Goal: Task Accomplishment & Management: Use online tool/utility

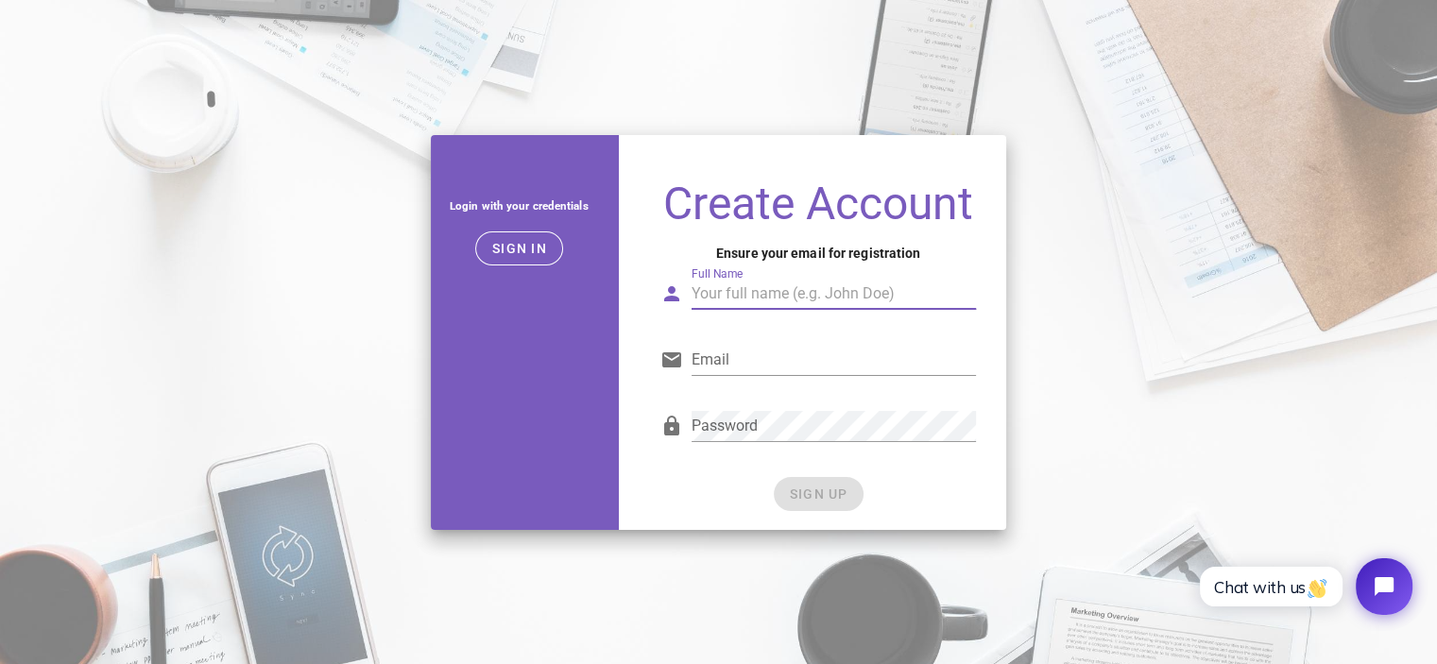
click at [752, 301] on input "Full Name" at bounding box center [834, 294] width 285 height 30
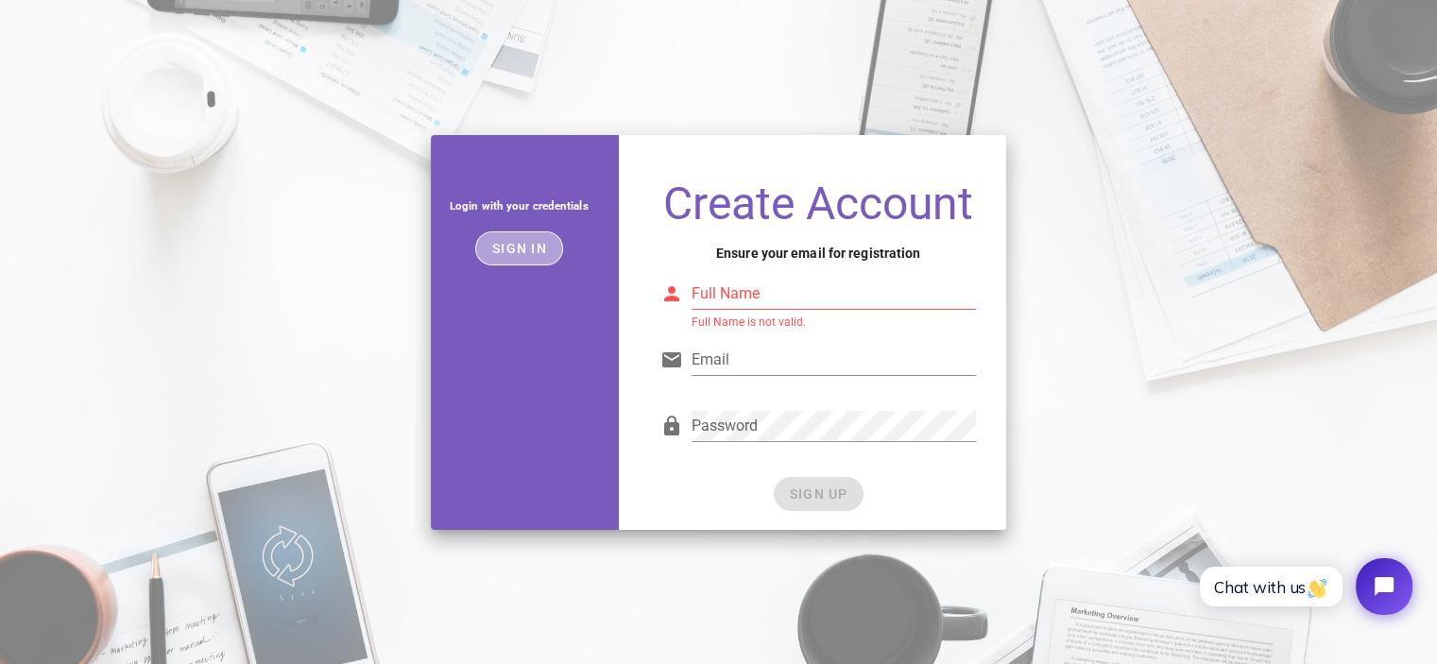
click at [550, 246] on button "Sign in" at bounding box center [519, 249] width 88 height 34
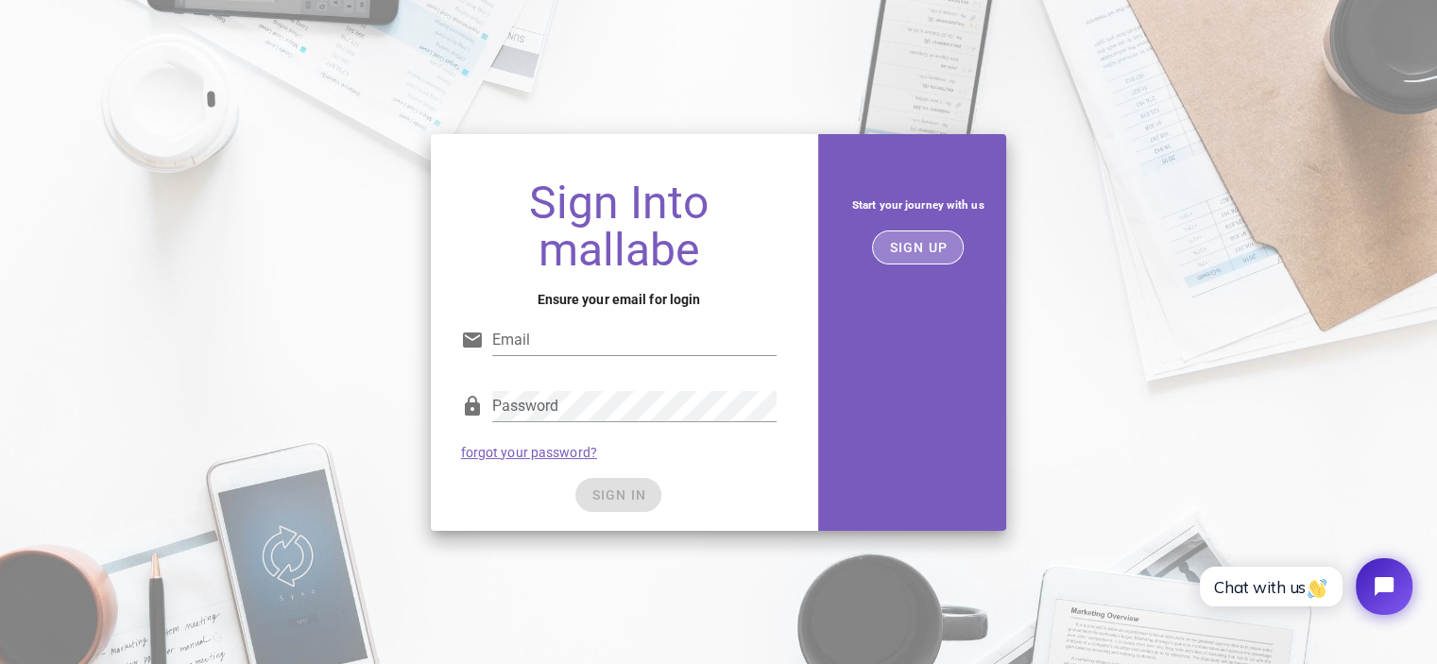
click at [921, 251] on span "SIGN UP" at bounding box center [918, 247] width 60 height 15
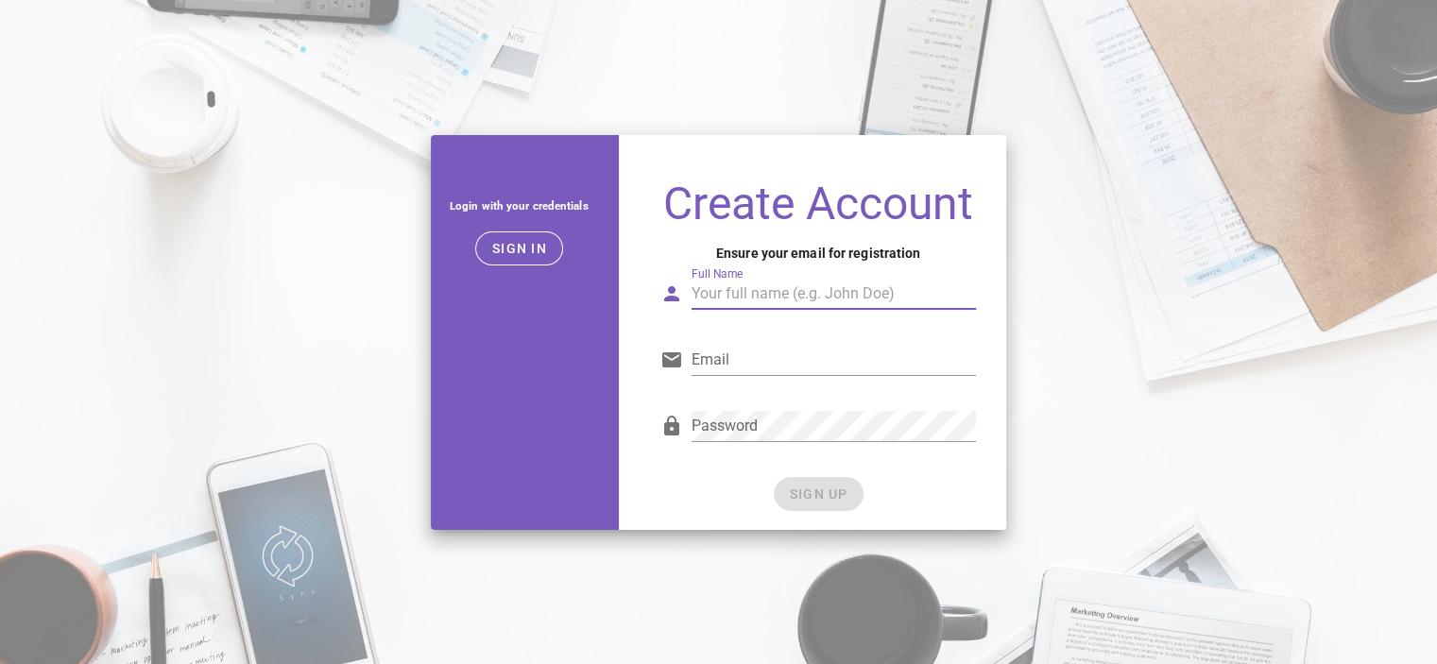
click at [771, 299] on input "Full Name" at bounding box center [834, 294] width 285 height 30
type input "[PERSON_NAME]"
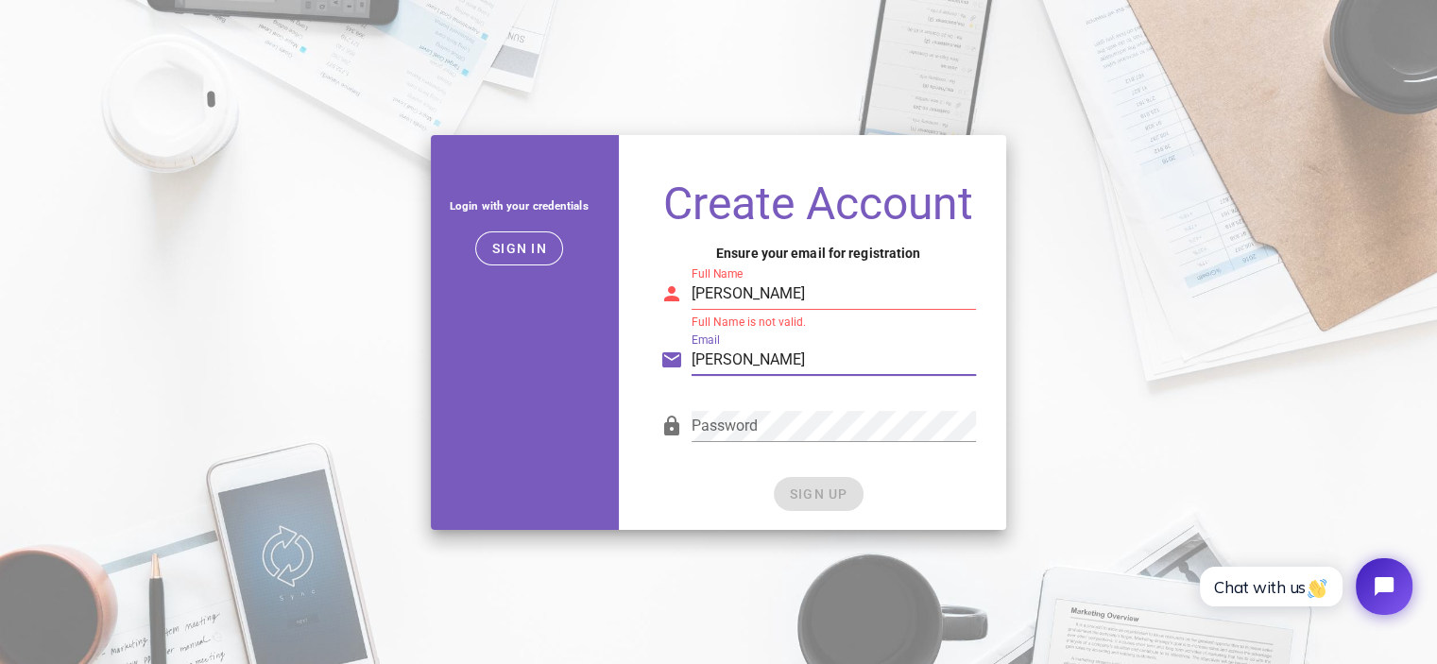
type input "[EMAIL_ADDRESS][DOMAIN_NAME]"
click at [820, 297] on input "[PERSON_NAME]" at bounding box center [834, 294] width 285 height 30
type input "chrisbiju"
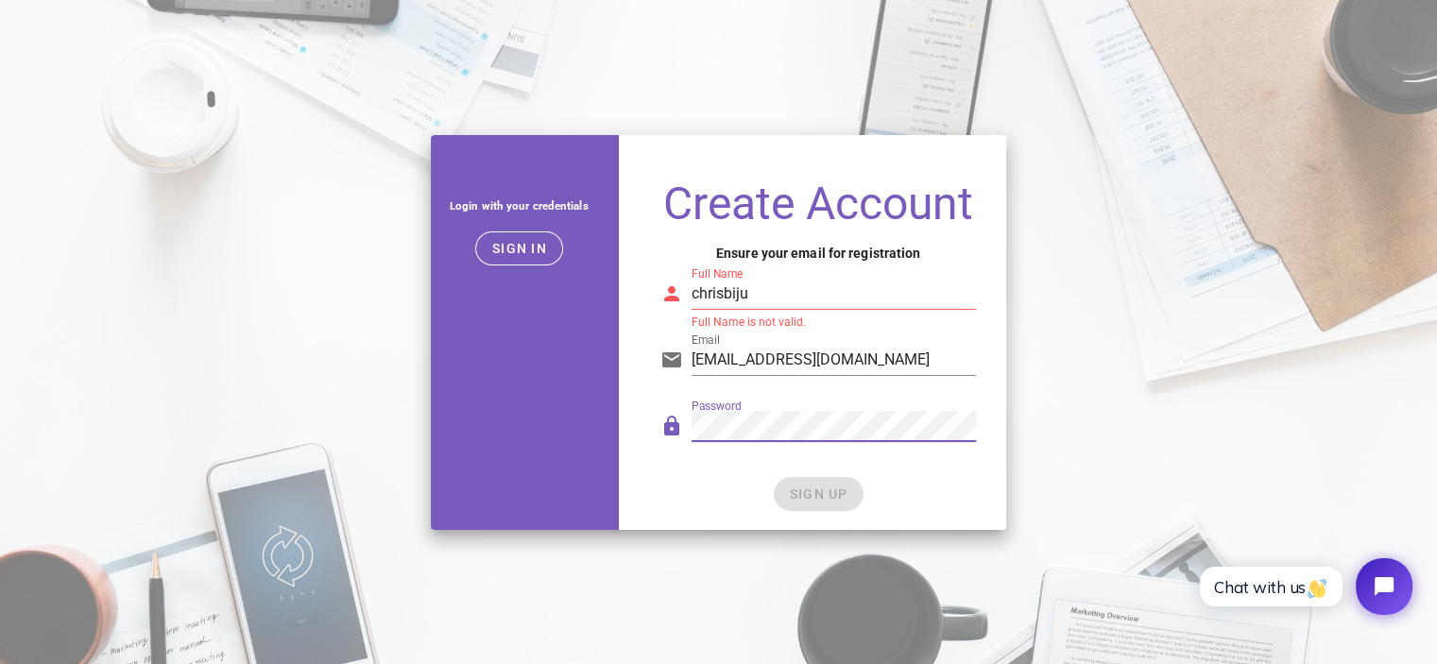
click at [772, 298] on input "chrisbiju" at bounding box center [834, 294] width 285 height 30
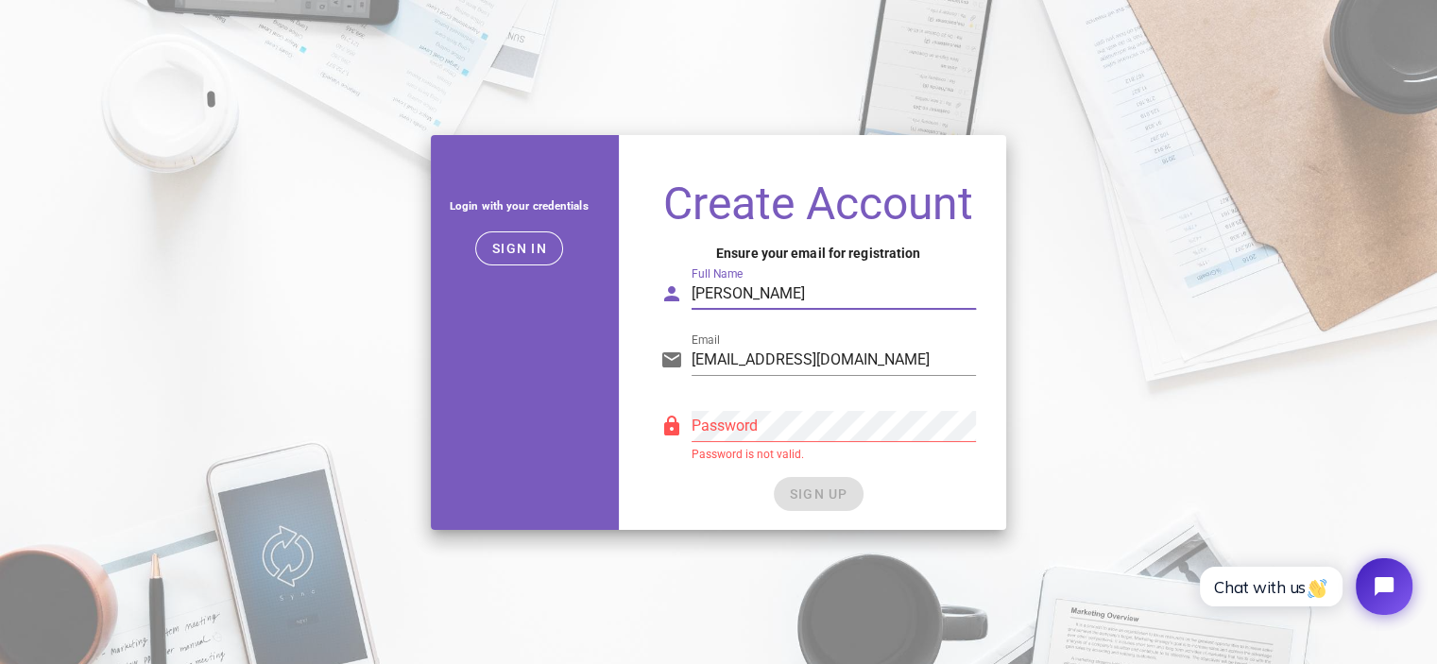
type input "Chris biju"
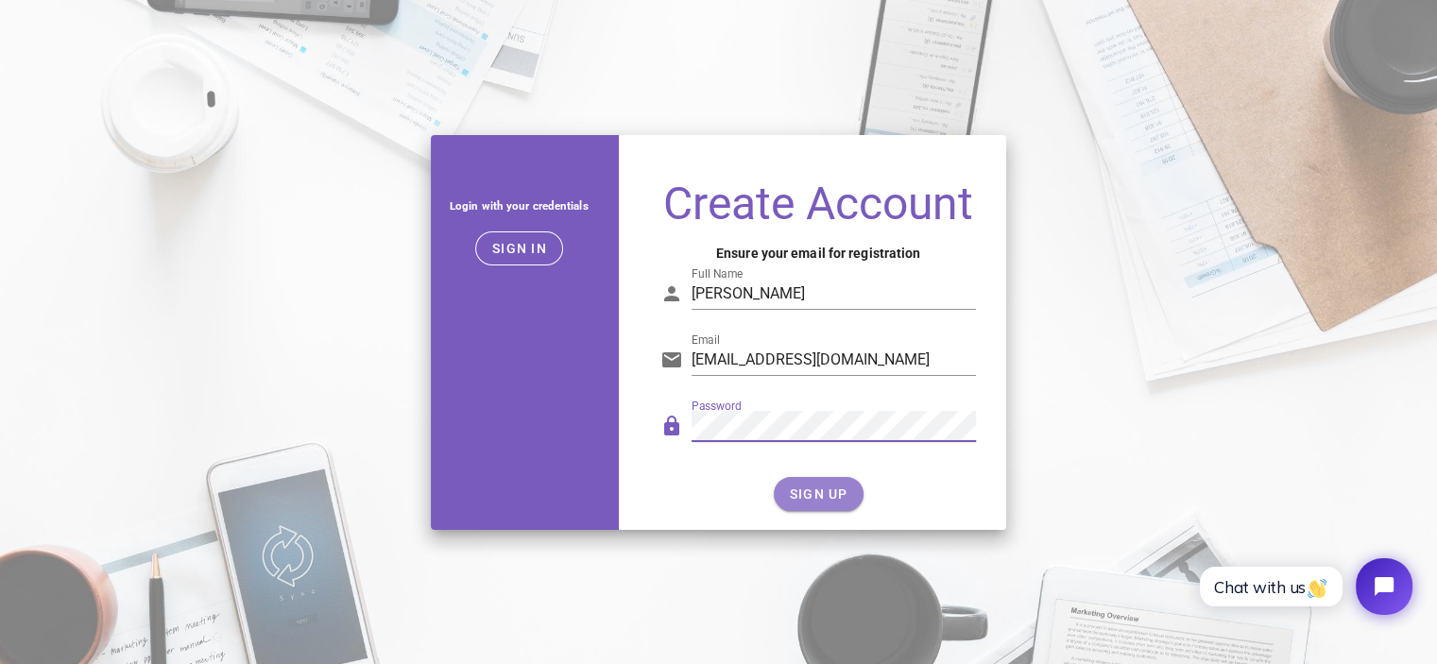
click at [826, 489] on span "SIGN UP" at bounding box center [819, 494] width 60 height 15
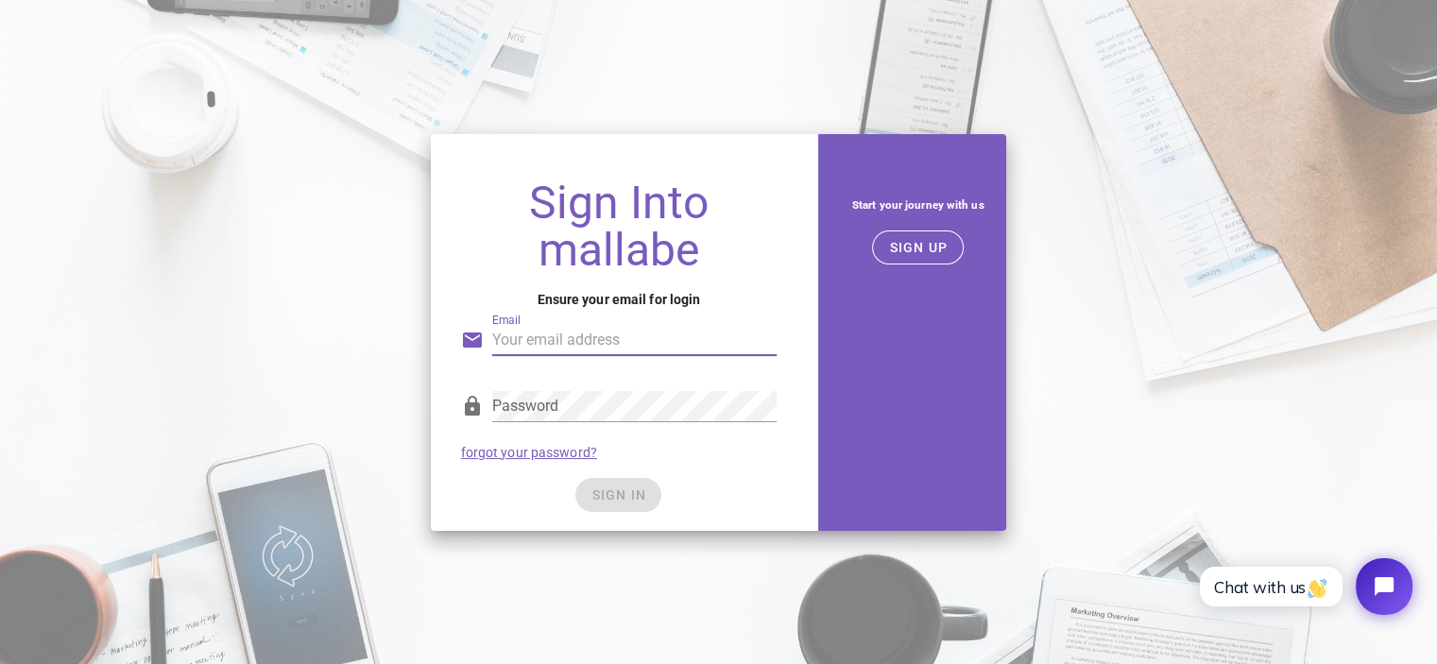
click at [689, 348] on input "Email" at bounding box center [634, 340] width 285 height 30
type input "chrismbiju@gmail.com"
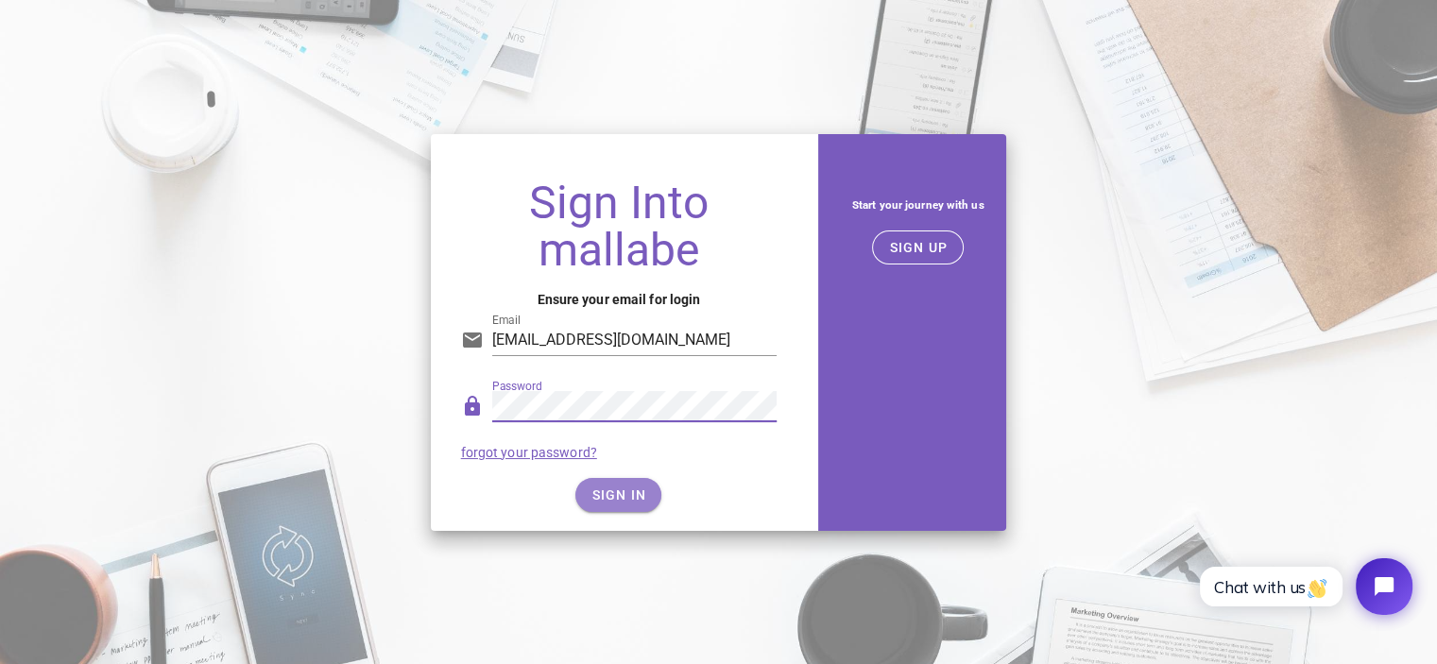
click at [632, 499] on span "SIGN IN" at bounding box center [619, 495] width 56 height 15
click at [635, 499] on span "SIGN IN" at bounding box center [619, 495] width 56 height 15
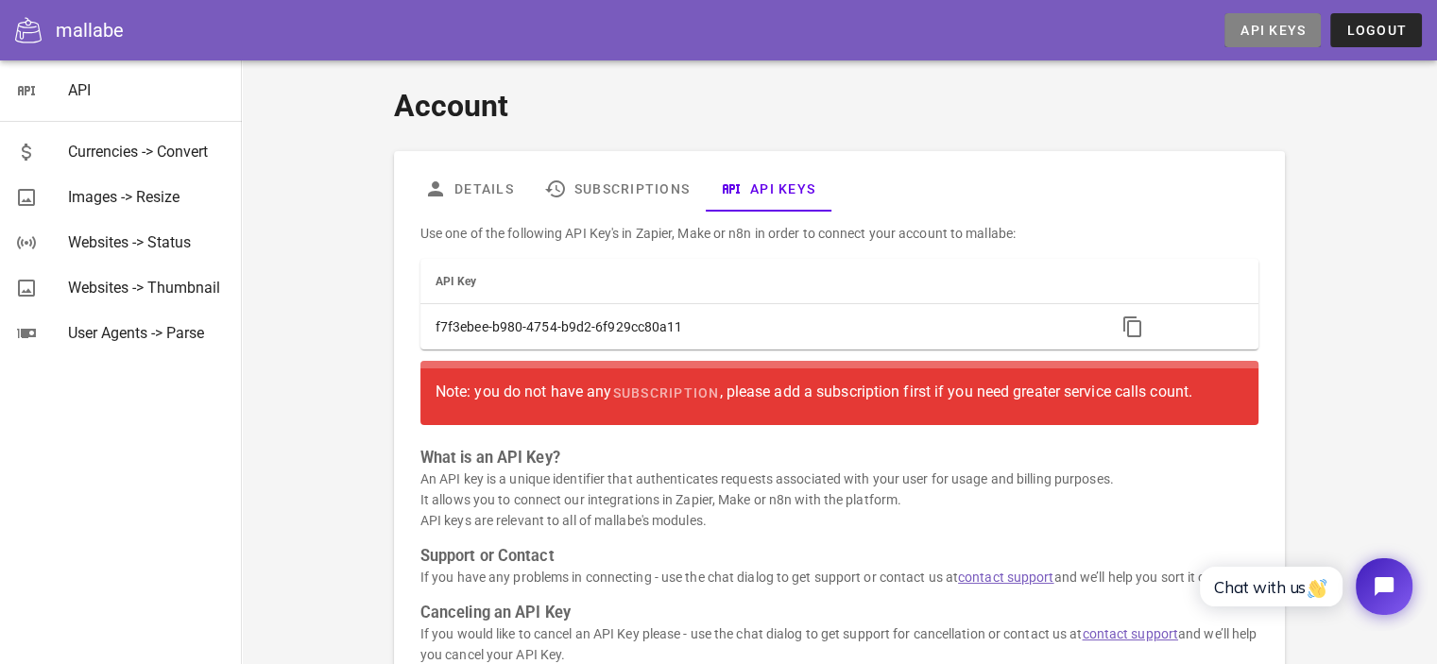
click at [1242, 40] on link "API Keys" at bounding box center [1273, 30] width 96 height 34
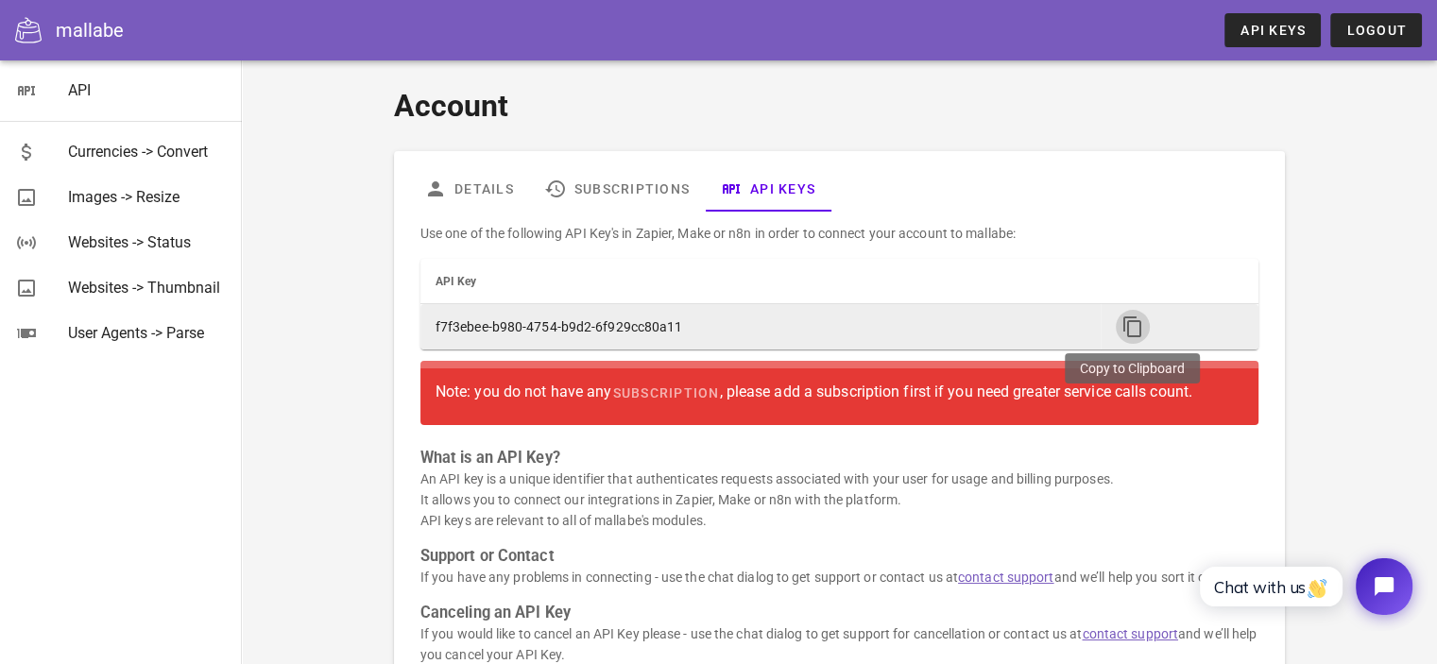
click at [1127, 331] on icon "button" at bounding box center [1133, 327] width 23 height 23
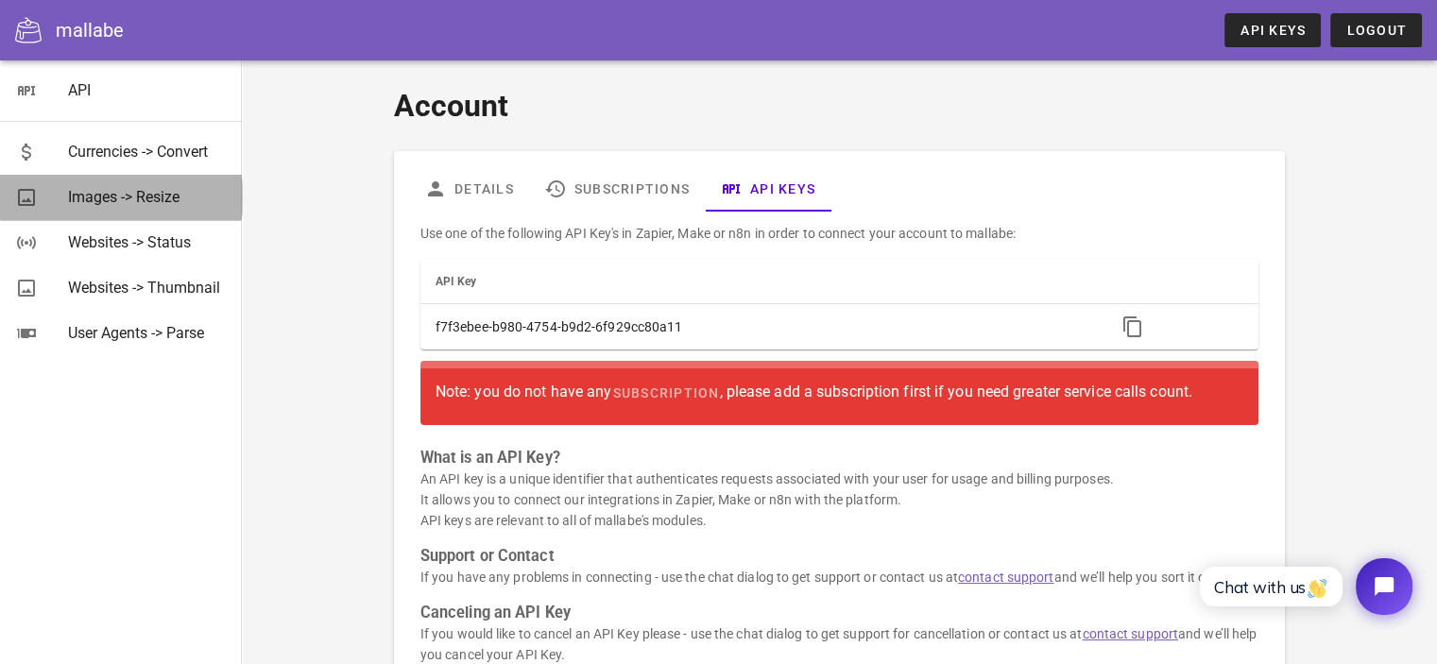
click at [117, 201] on div "Images -> Resize" at bounding box center [147, 197] width 159 height 18
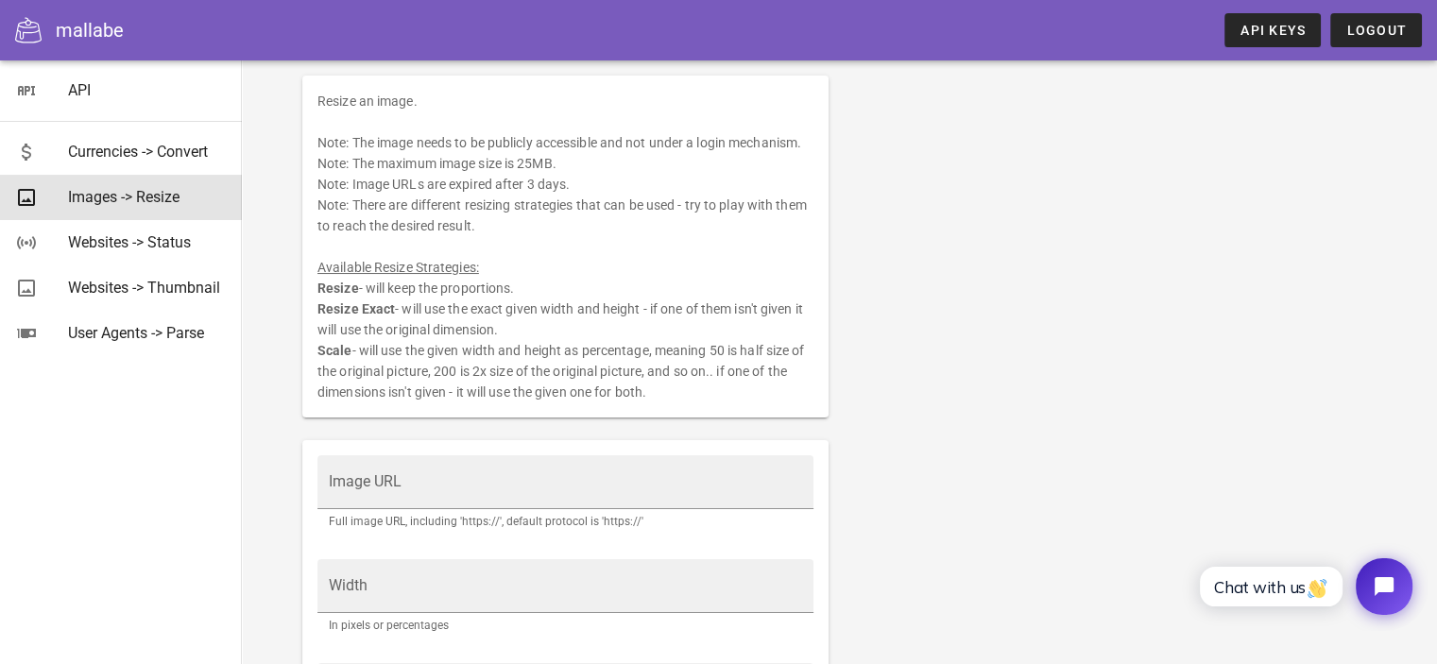
scroll to position [11, 0]
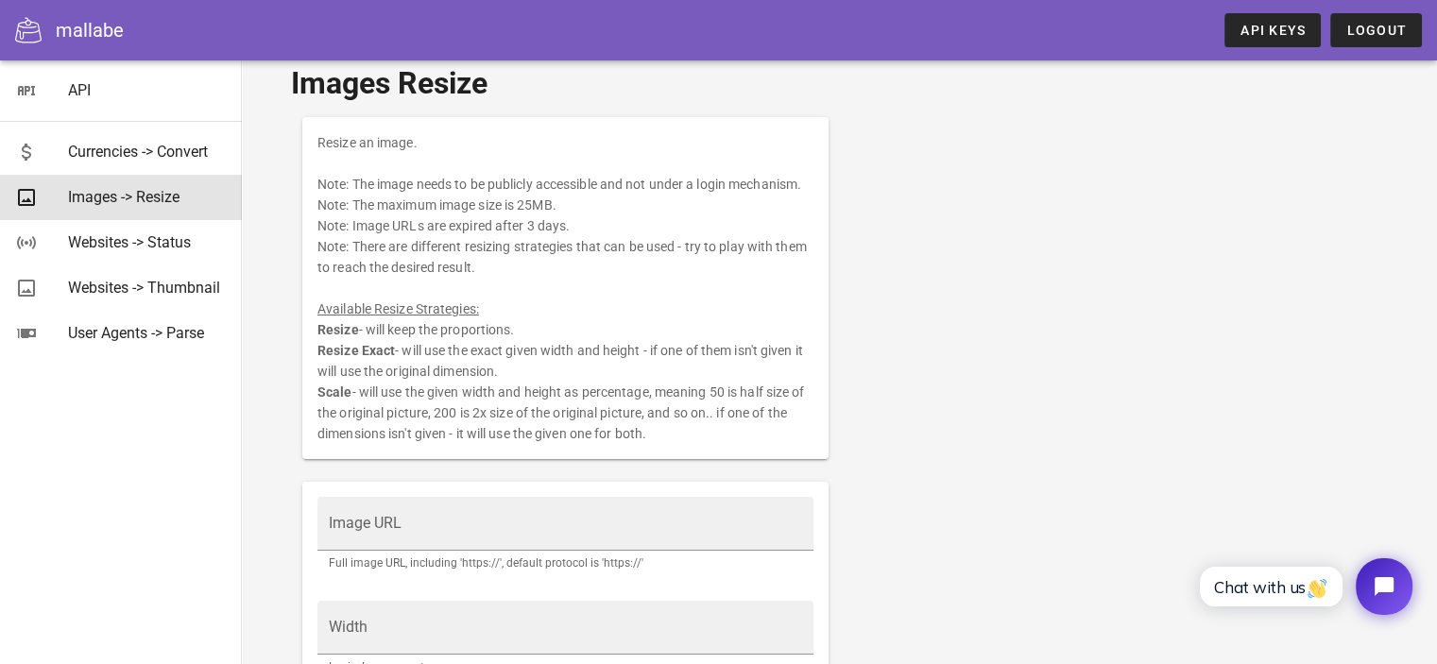
click at [64, 30] on div "mallabe" at bounding box center [90, 30] width 68 height 28
click at [26, 31] on icon at bounding box center [28, 30] width 26 height 26
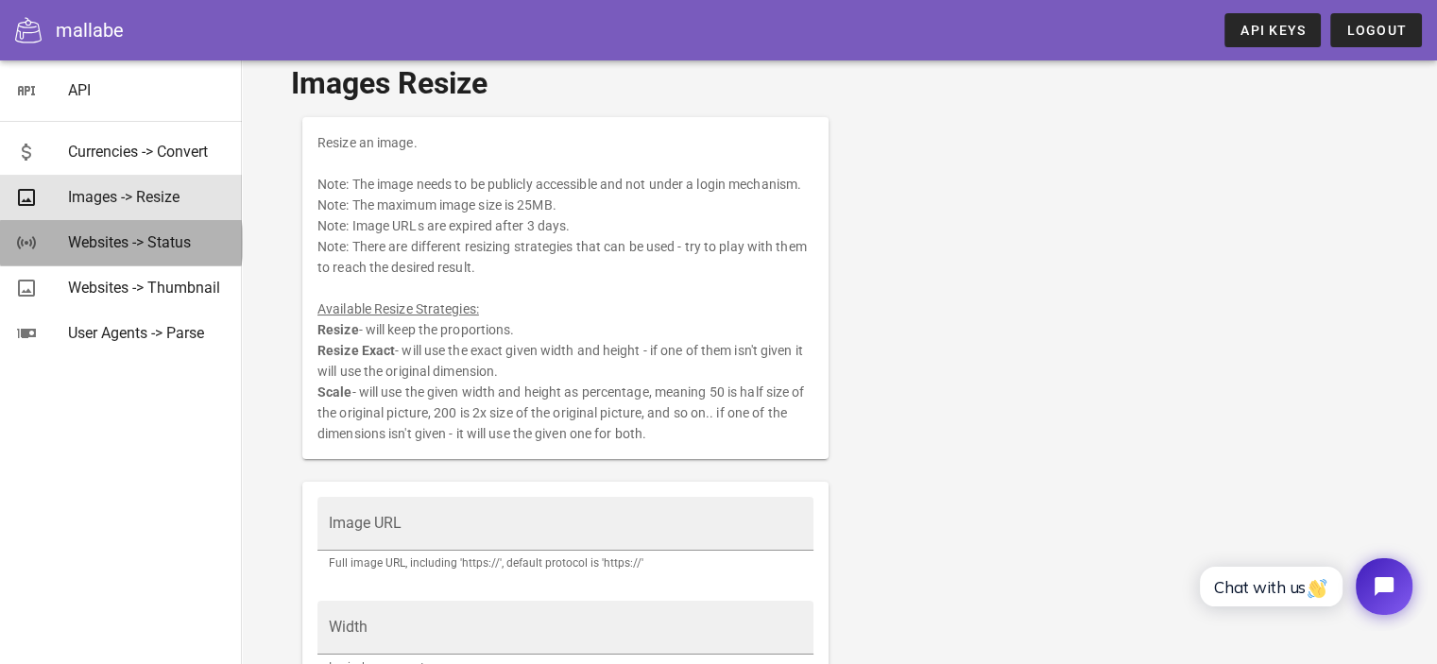
click at [209, 247] on div "Websites -> Status" at bounding box center [147, 242] width 159 height 18
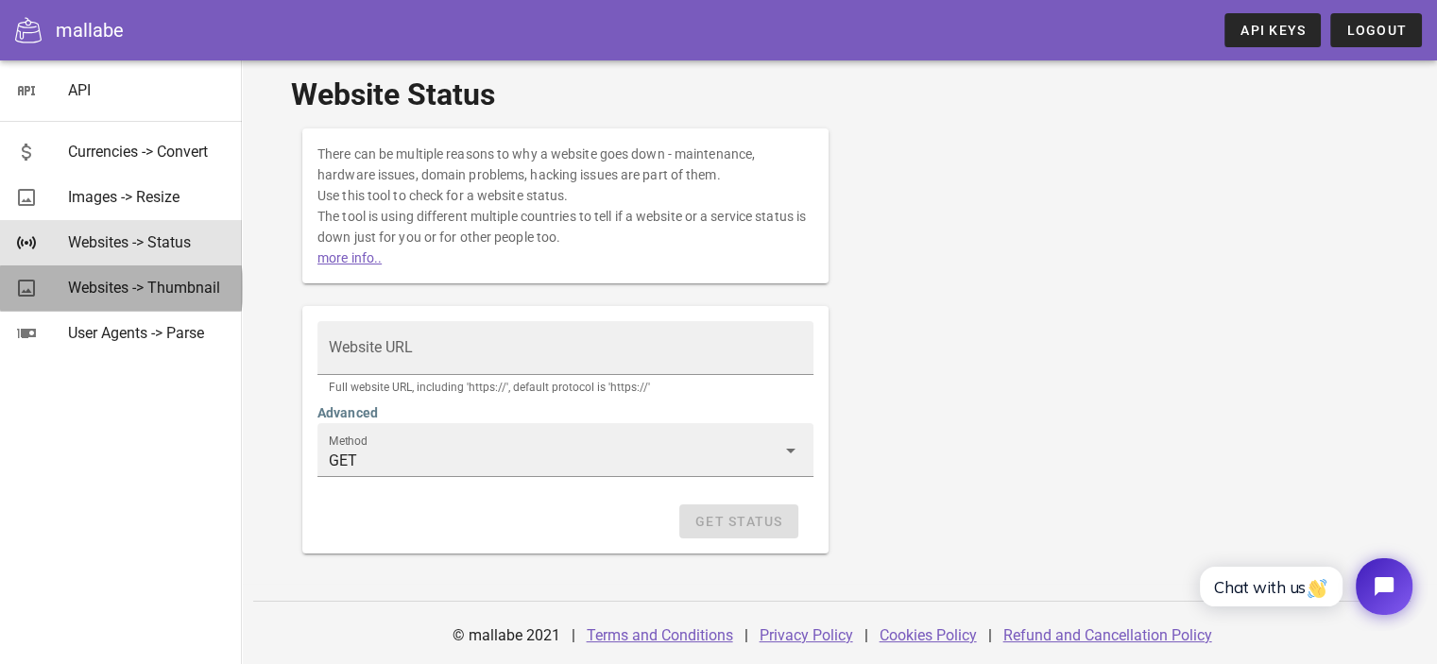
click at [212, 289] on div "Websites -> Thumbnail" at bounding box center [147, 288] width 159 height 18
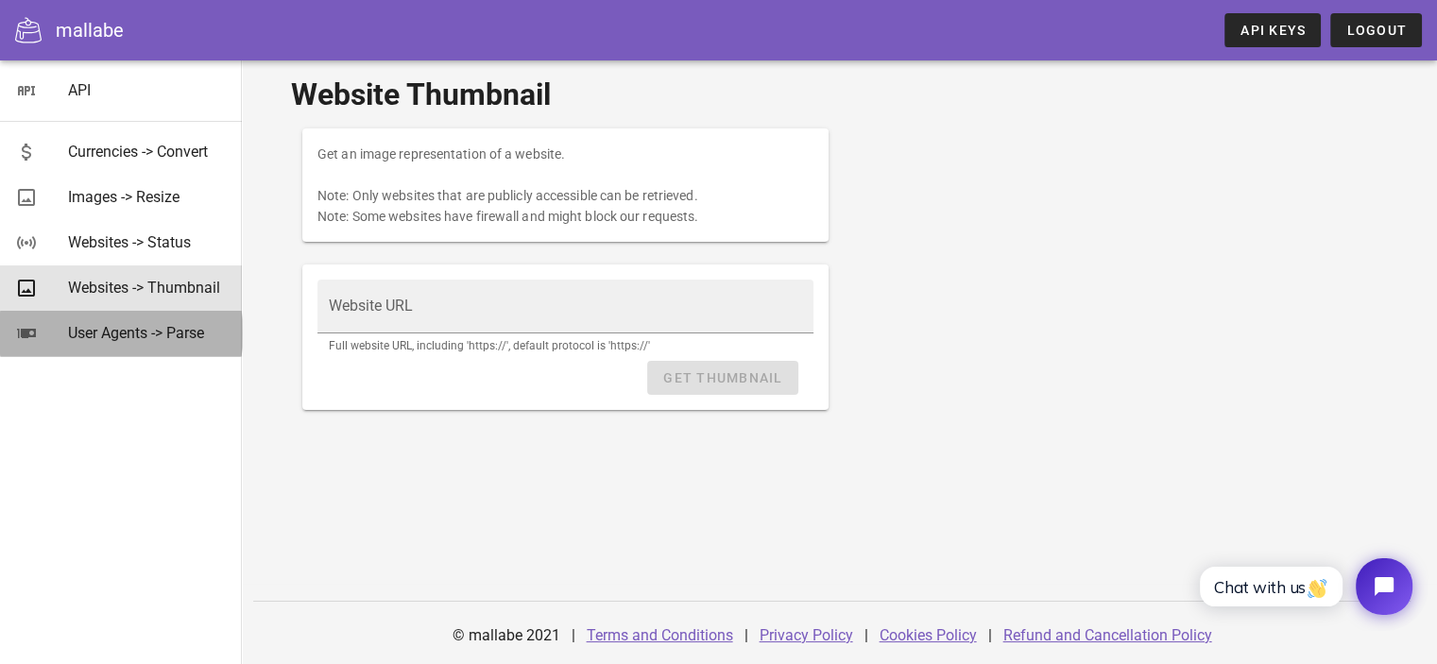
click at [206, 332] on div "User Agents -> Parse" at bounding box center [147, 333] width 159 height 18
